Goal: Task Accomplishment & Management: Use online tool/utility

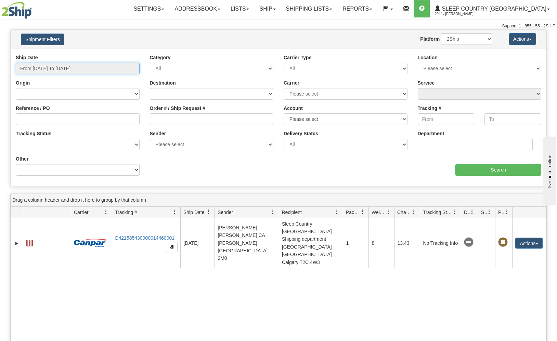
click at [91, 69] on input "From [DATE] To [DATE]" at bounding box center [78, 69] width 124 height 12
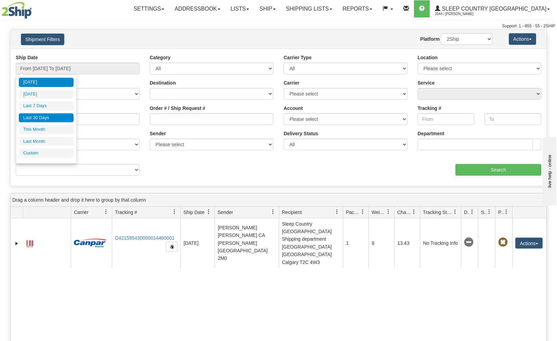
click at [50, 116] on li "Last 30 Days" at bounding box center [46, 117] width 55 height 9
type input "From [DATE] To [DATE]"
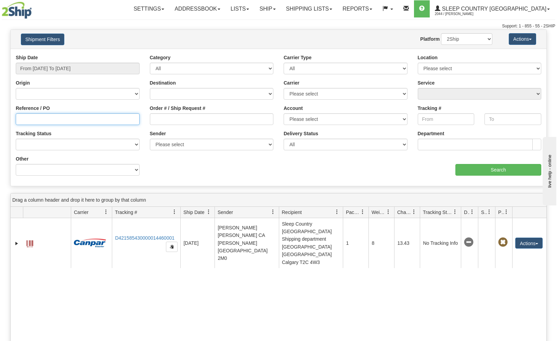
click at [90, 123] on input "Reference / PO" at bounding box center [78, 119] width 124 height 12
paste input "9000i144345"
type input "9000i144345"
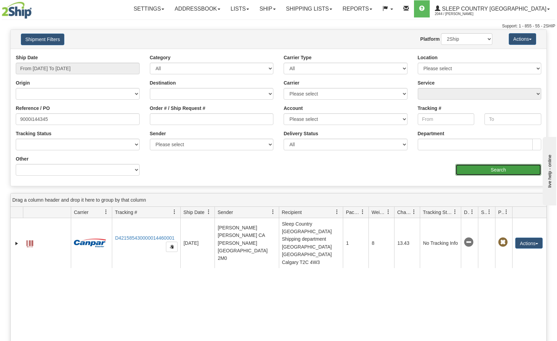
click at [483, 173] on input "Search" at bounding box center [499, 170] width 86 height 12
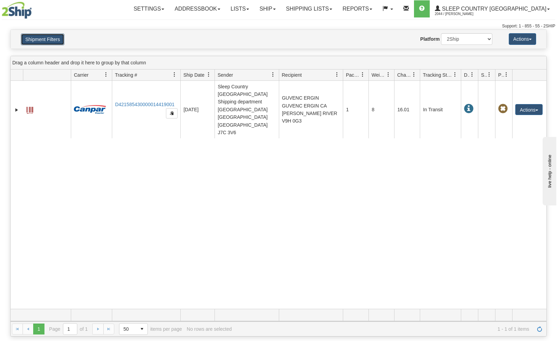
click at [45, 39] on button "Shipment Filters" at bounding box center [42, 40] width 43 height 12
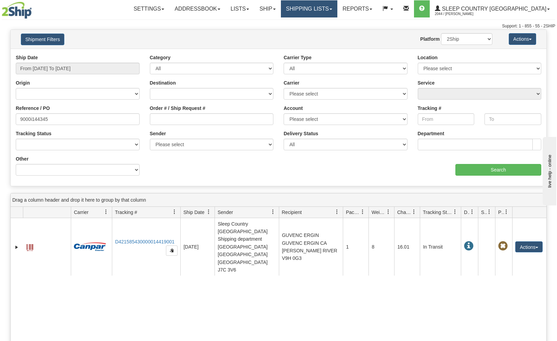
click at [316, 11] on link "Shipping lists" at bounding box center [309, 8] width 56 height 17
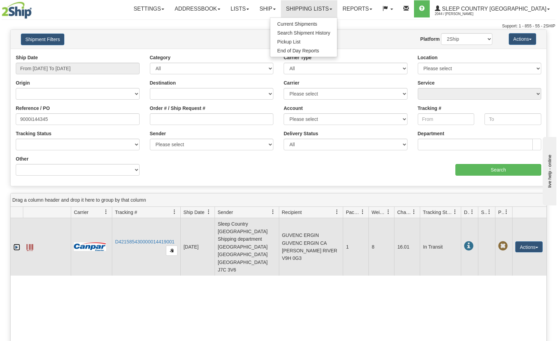
click at [15, 244] on link "Expand" at bounding box center [16, 247] width 7 height 7
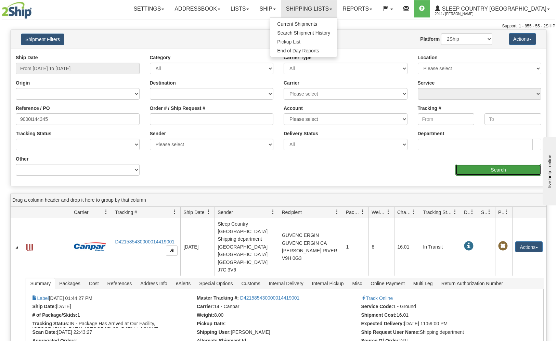
click at [505, 167] on input "Search" at bounding box center [499, 170] width 86 height 12
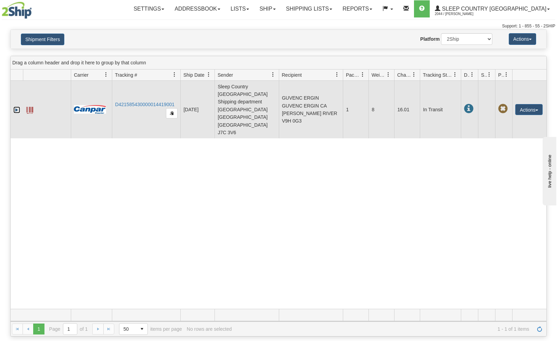
click at [15, 106] on link "Expand" at bounding box center [16, 109] width 7 height 7
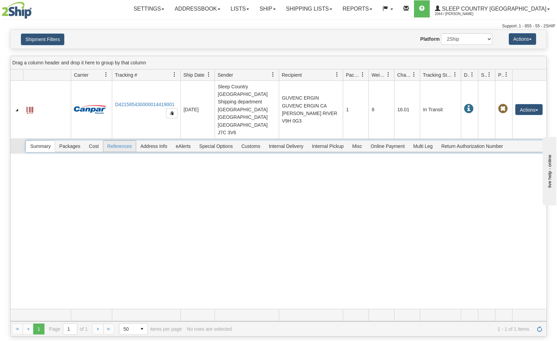
click at [128, 141] on span "References" at bounding box center [119, 146] width 33 height 11
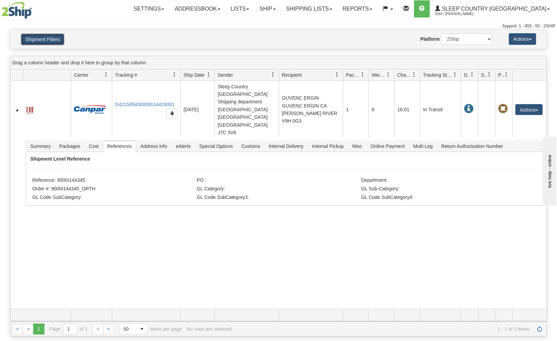
click at [49, 41] on button "Shipment Filters" at bounding box center [42, 40] width 43 height 12
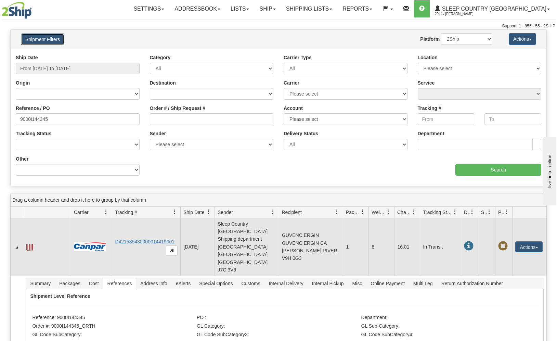
click at [29, 244] on span at bounding box center [29, 247] width 7 height 7
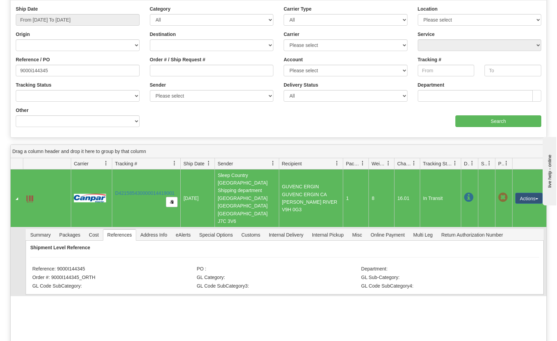
scroll to position [51, 0]
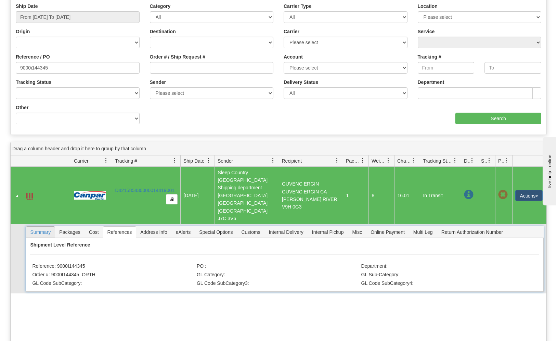
click at [44, 227] on span "Summary" at bounding box center [40, 232] width 29 height 11
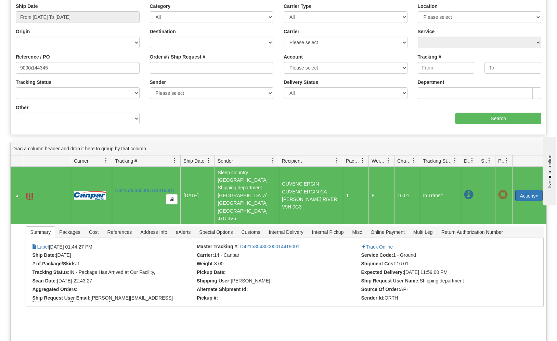
click at [532, 190] on button "Actions" at bounding box center [528, 195] width 27 height 11
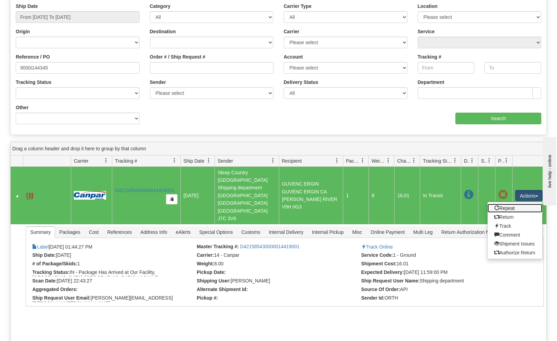
click at [514, 204] on link "Repeat" at bounding box center [515, 208] width 55 height 9
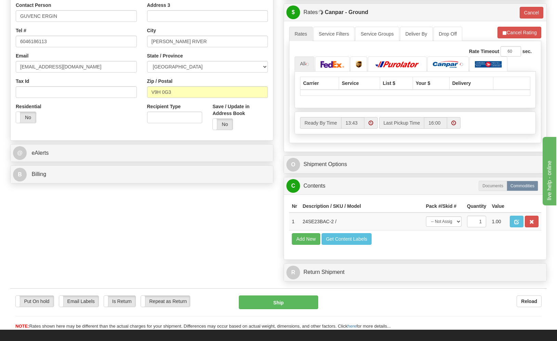
scroll to position [171, 0]
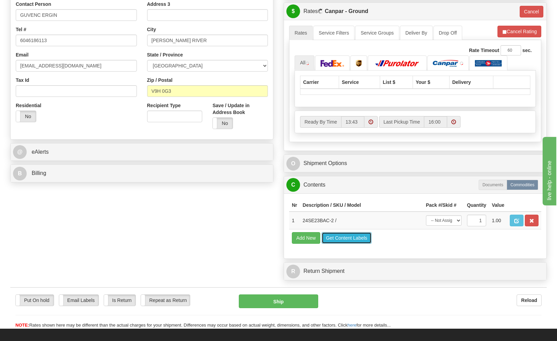
click at [346, 238] on button "Get Content Labels" at bounding box center [347, 238] width 50 height 12
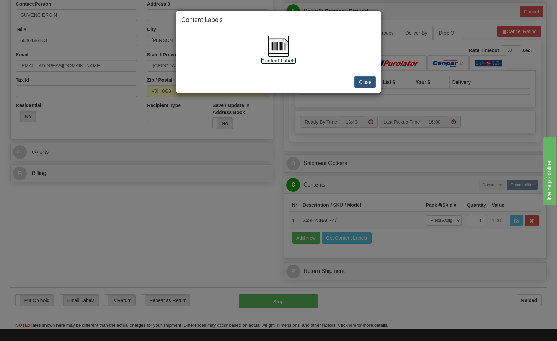
click at [275, 47] on img at bounding box center [279, 46] width 22 height 22
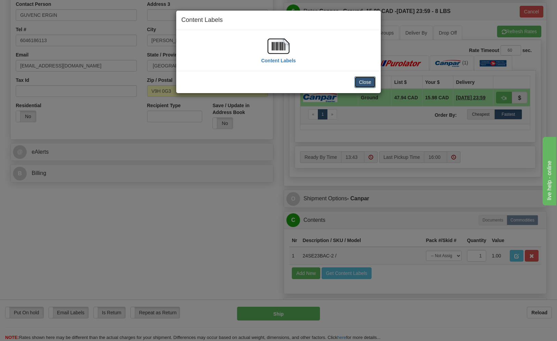
click at [364, 82] on button "Close" at bounding box center [365, 82] width 21 height 12
